Goal: Transaction & Acquisition: Purchase product/service

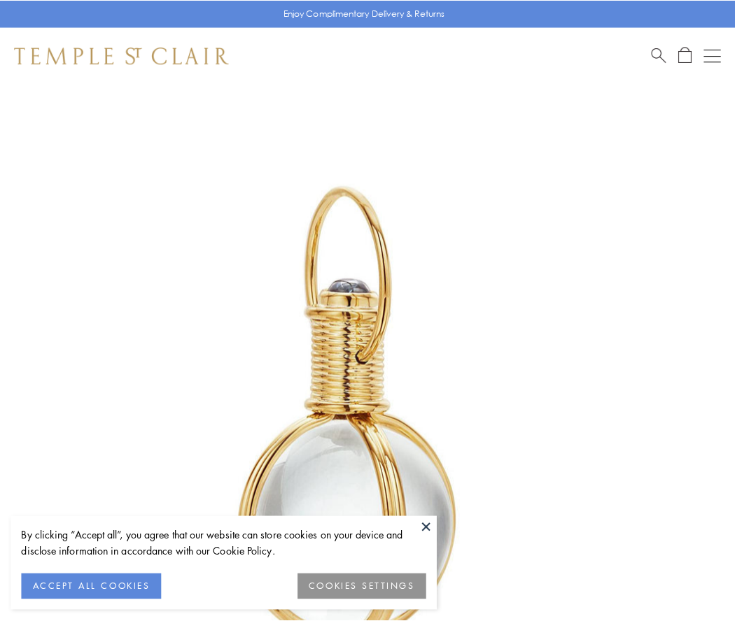
scroll to position [365, 0]
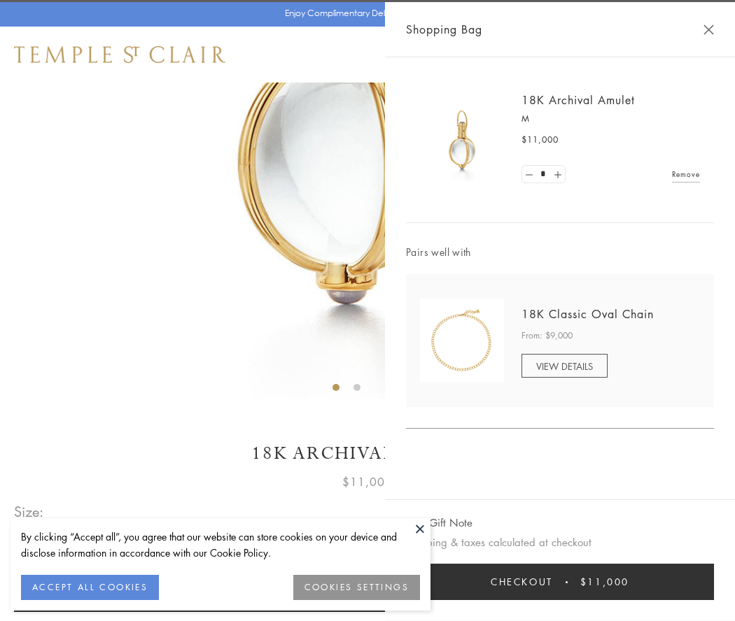
click at [560, 582] on button "Checkout $11,000" at bounding box center [560, 582] width 308 height 36
